Goal: Task Accomplishment & Management: Use online tool/utility

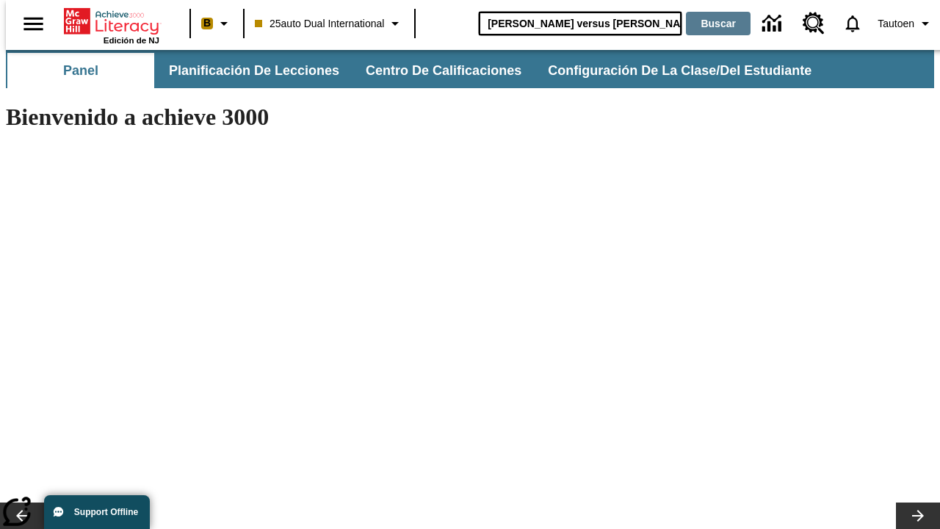
type input "[PERSON_NAME] versus [PERSON_NAME]"
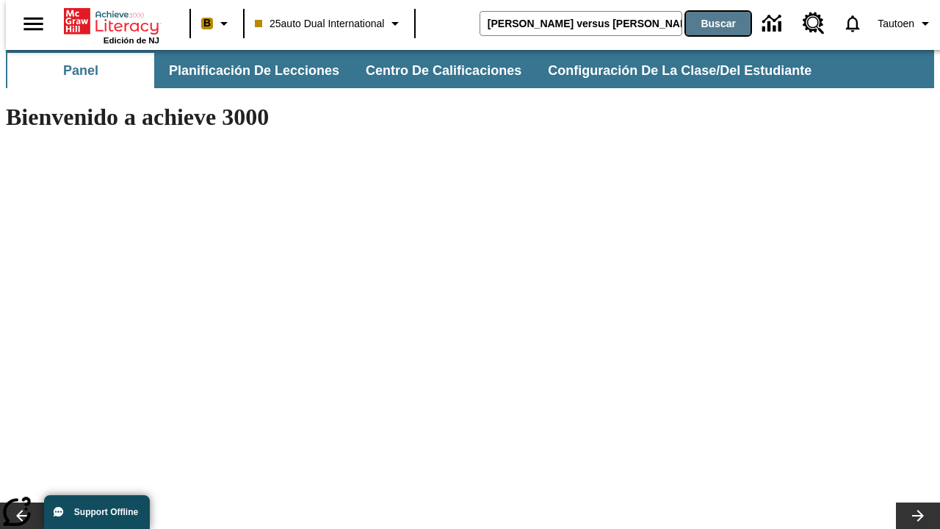
click at [709, 23] on button "Buscar" at bounding box center [718, 23] width 65 height 23
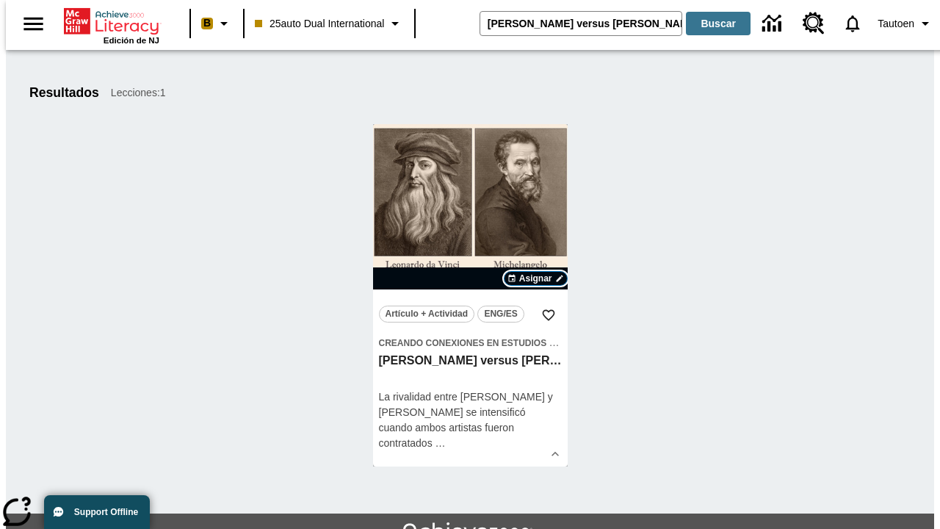
click at [535, 278] on span "Asignar" at bounding box center [535, 278] width 33 height 13
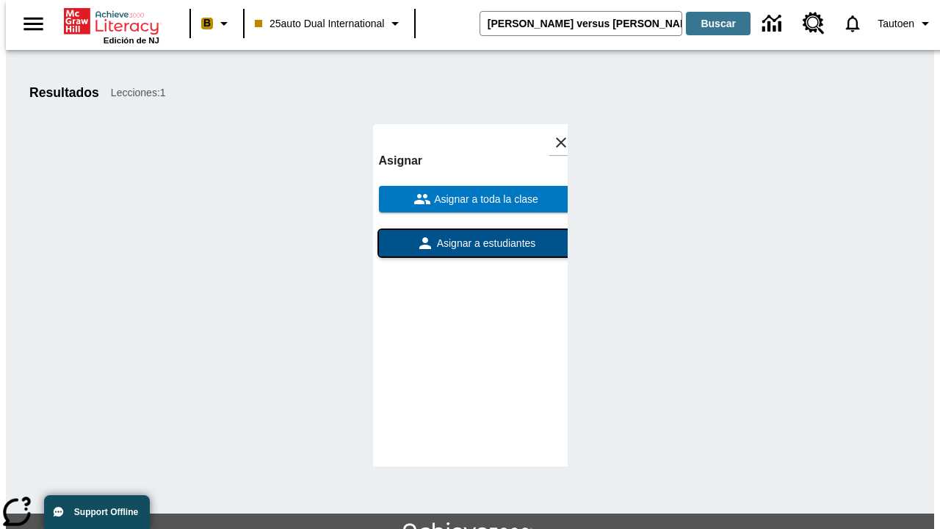
click at [470, 236] on span "Asignar a estudiantes" at bounding box center [485, 243] width 102 height 15
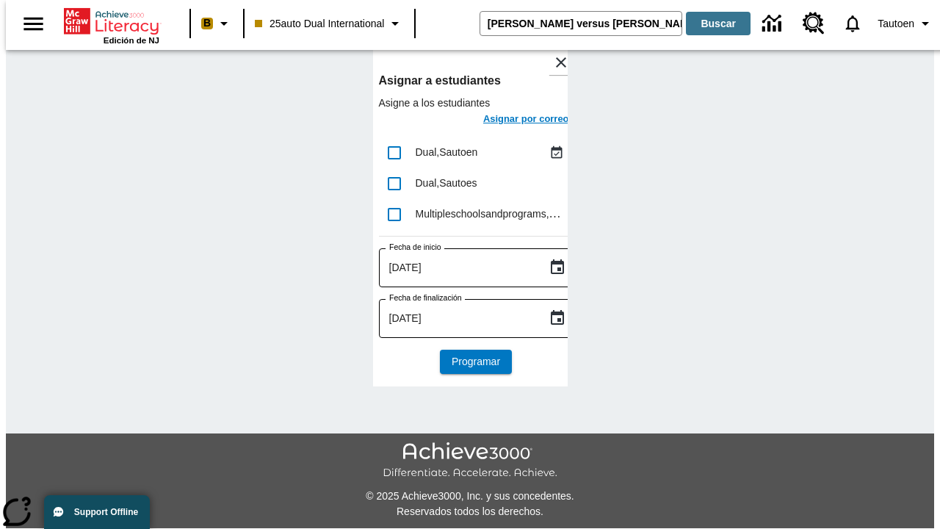
click at [394, 152] on input "lesson details" at bounding box center [394, 152] width 31 height 31
checkbox input "true"
click at [513, 120] on h6 "Asignar por correo" at bounding box center [526, 119] width 86 height 17
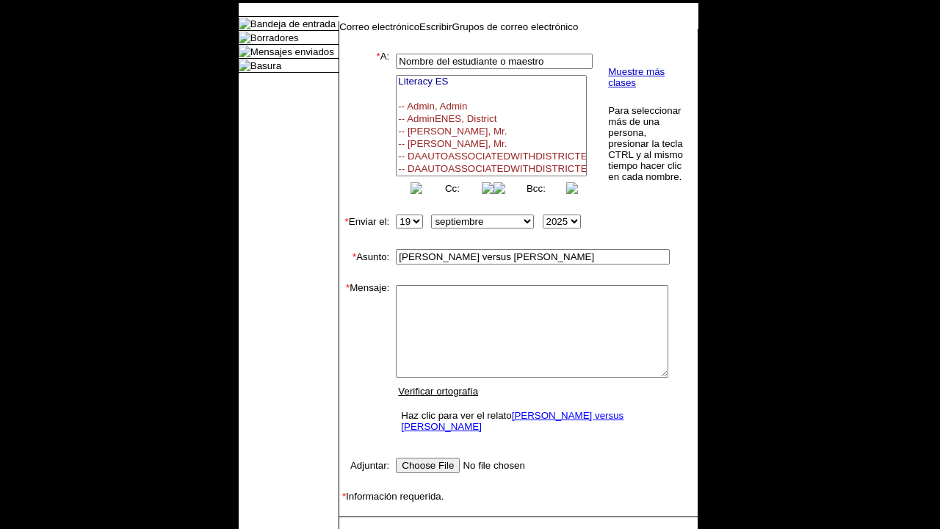
select select
click at [355, 528] on link "Enviar" at bounding box center [363, 539] width 28 height 11
